Goal: Information Seeking & Learning: Learn about a topic

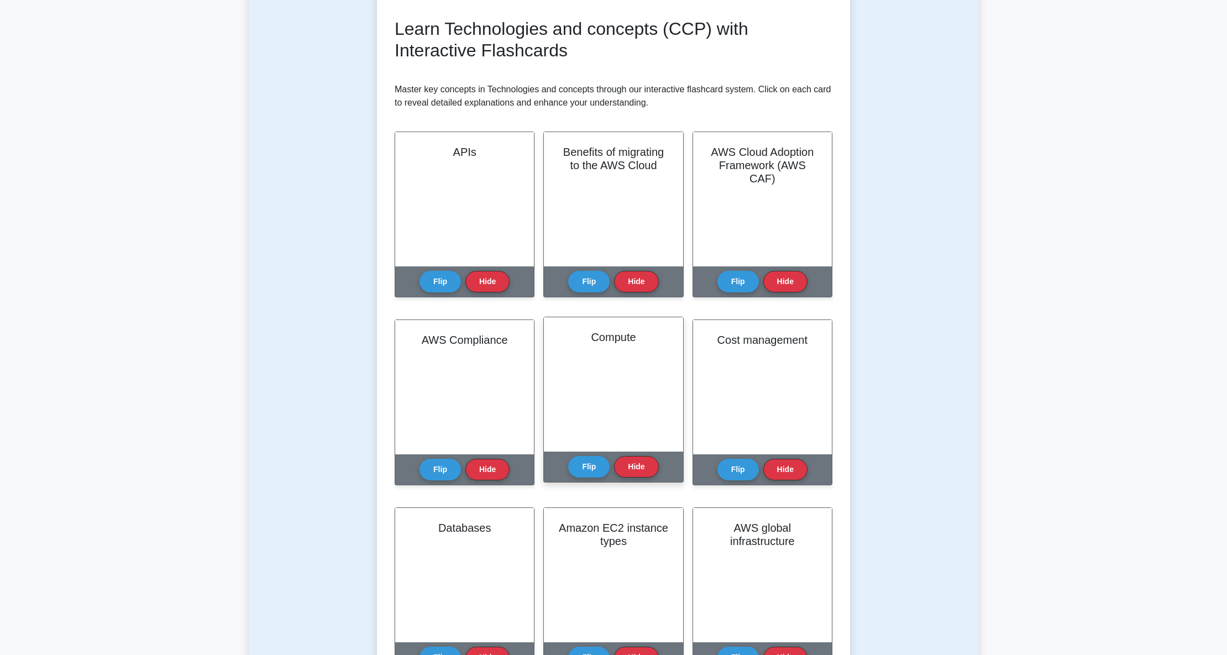
scroll to position [221, 0]
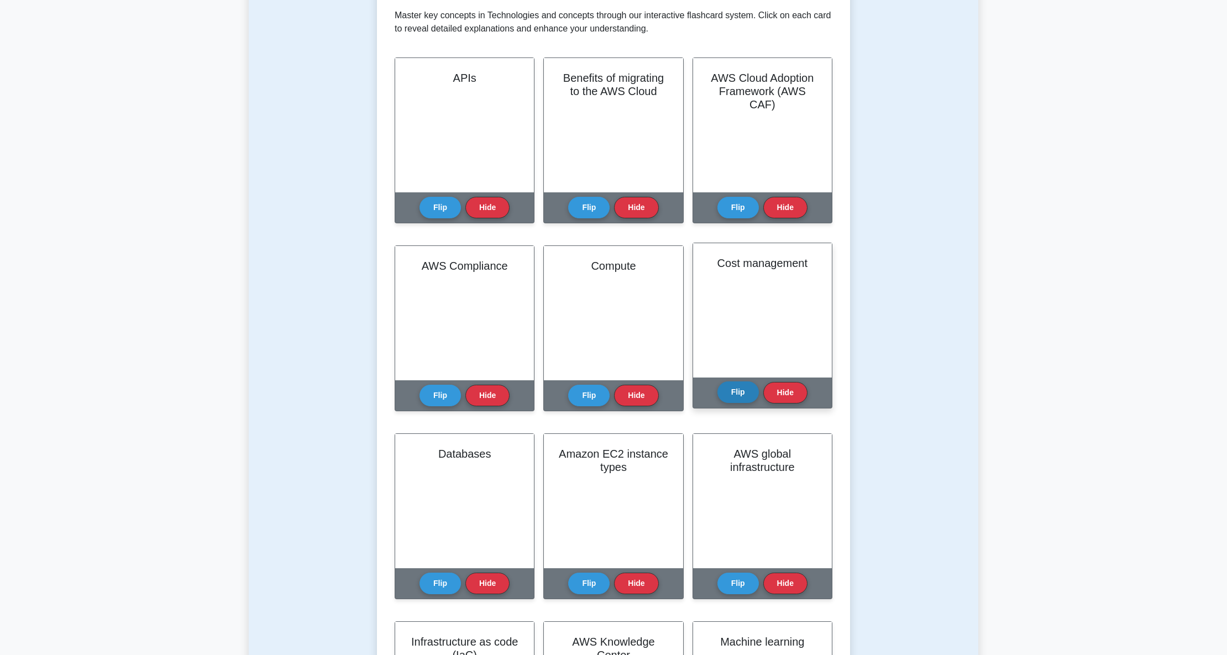
click at [743, 390] on button "Flip" at bounding box center [737, 392] width 41 height 22
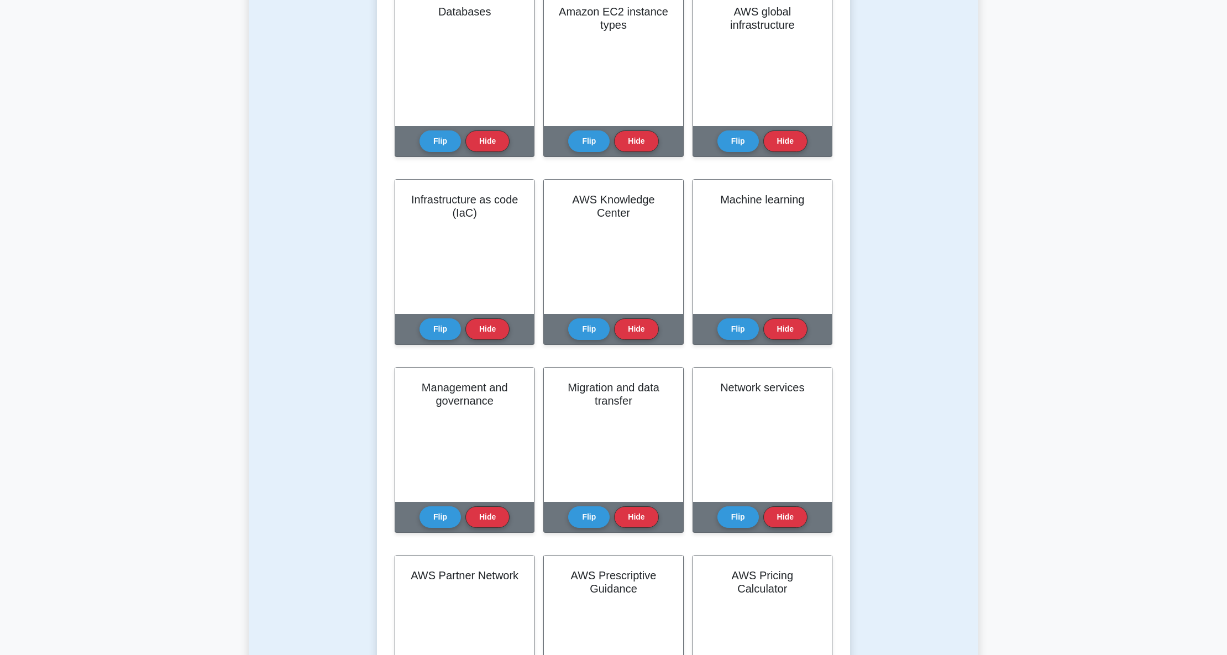
scroll to position [589, 0]
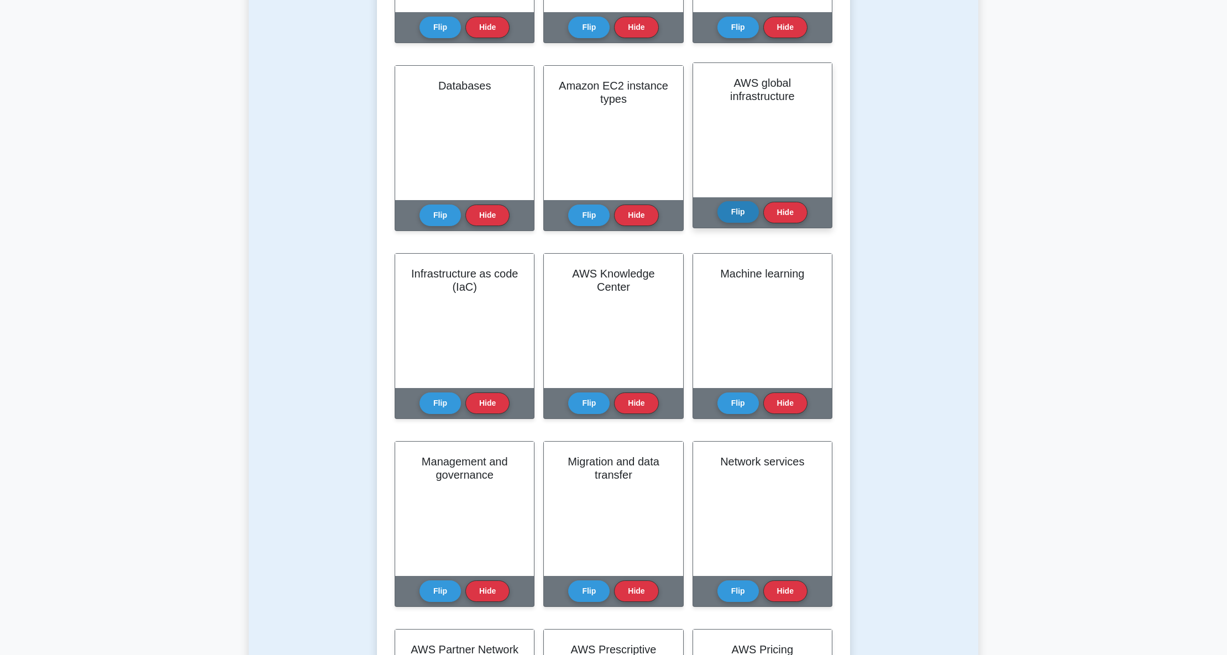
click at [739, 212] on button "Flip" at bounding box center [737, 212] width 41 height 22
click at [740, 206] on button "Flip" at bounding box center [737, 212] width 41 height 22
click at [433, 400] on button "Flip" at bounding box center [439, 400] width 41 height 22
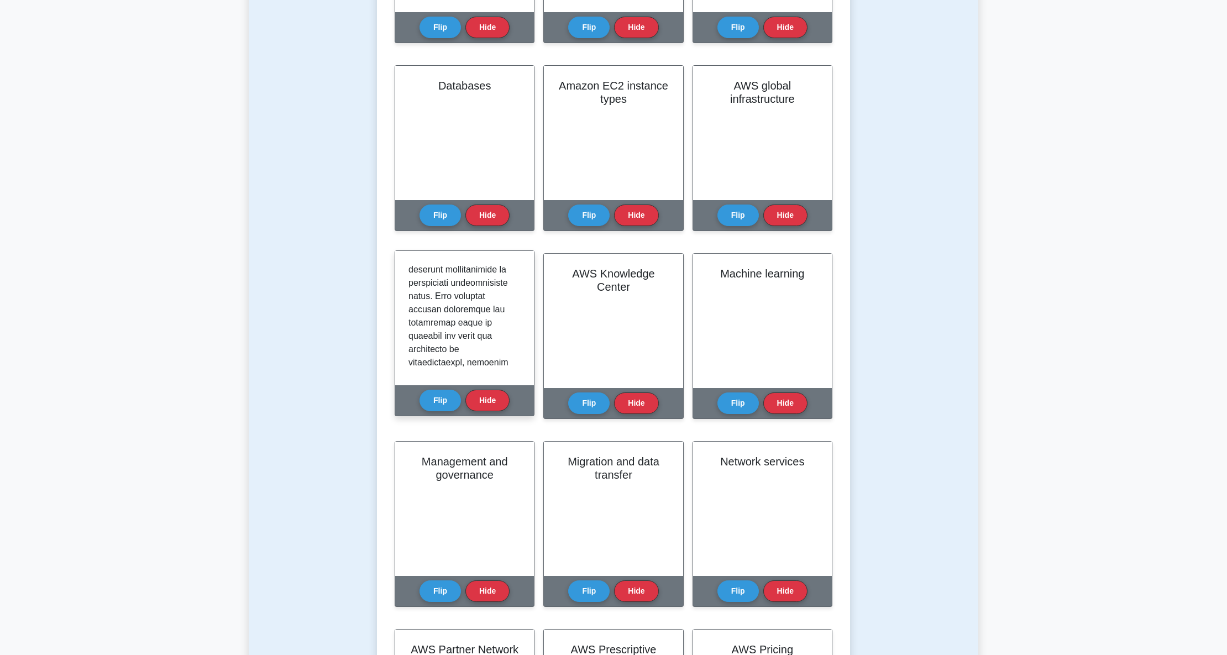
scroll to position [221, 0]
